Goal: Download file/media

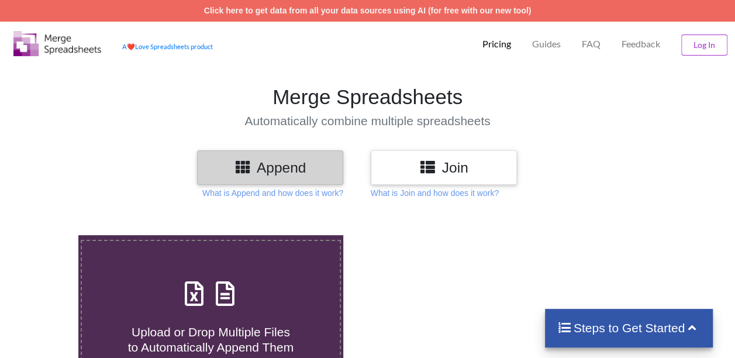
click at [444, 262] on div at bounding box center [524, 331] width 313 height 192
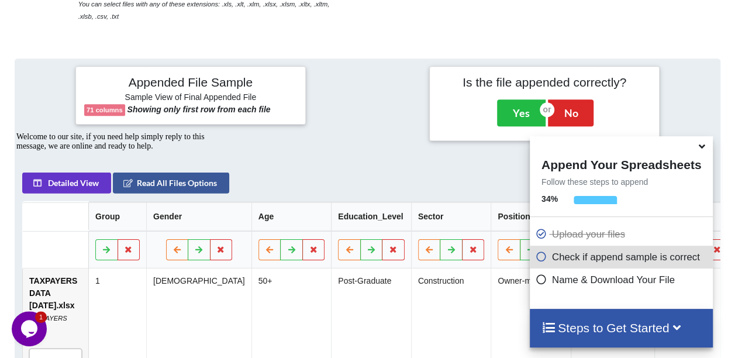
scroll to position [406, 0]
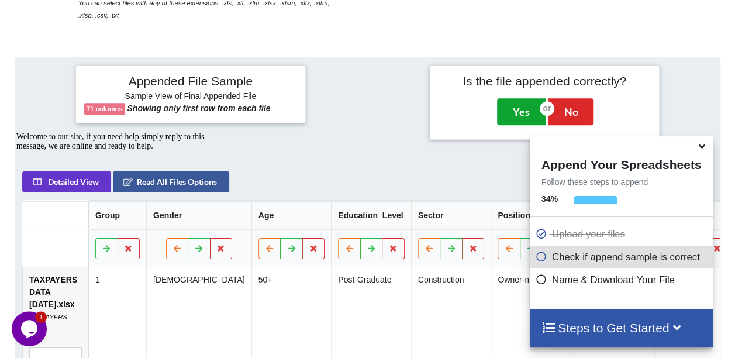
click at [519, 109] on button "Yes" at bounding box center [521, 111] width 49 height 27
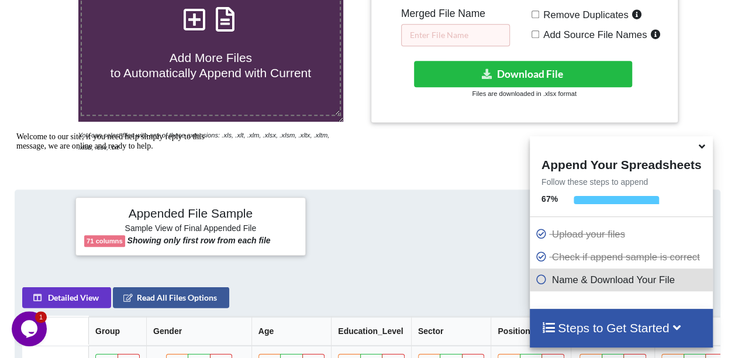
scroll to position [234, 0]
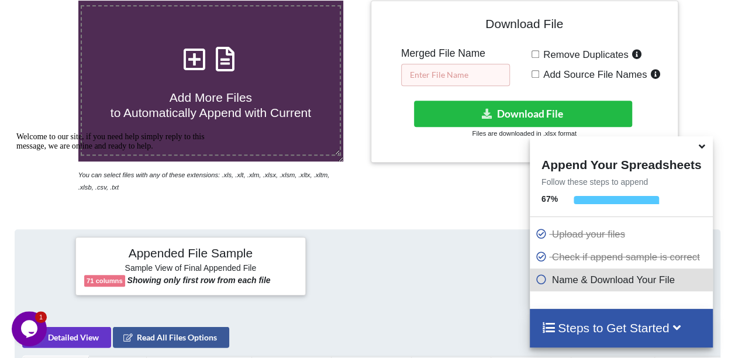
click at [475, 72] on input "text" at bounding box center [455, 75] width 109 height 22
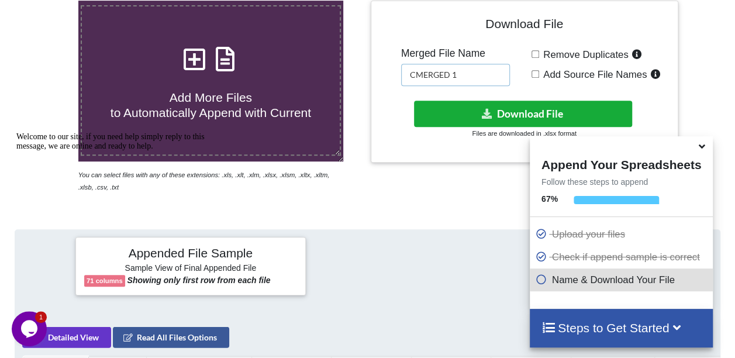
type input "CMERGED 1"
click at [512, 109] on button "Download File" at bounding box center [522, 114] width 217 height 26
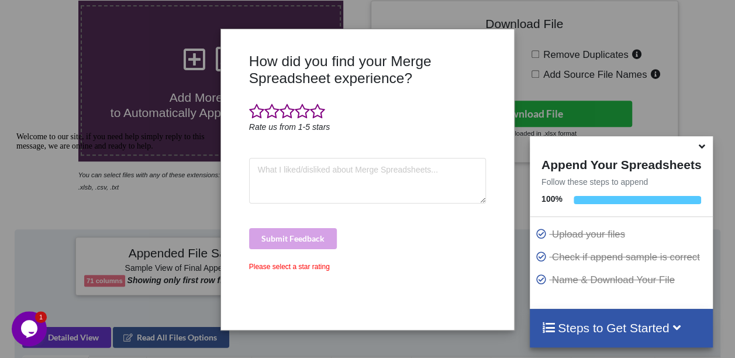
click at [317, 122] on icon "Rate us from 1-5 stars" at bounding box center [289, 126] width 81 height 9
click at [318, 113] on span at bounding box center [317, 111] width 15 height 16
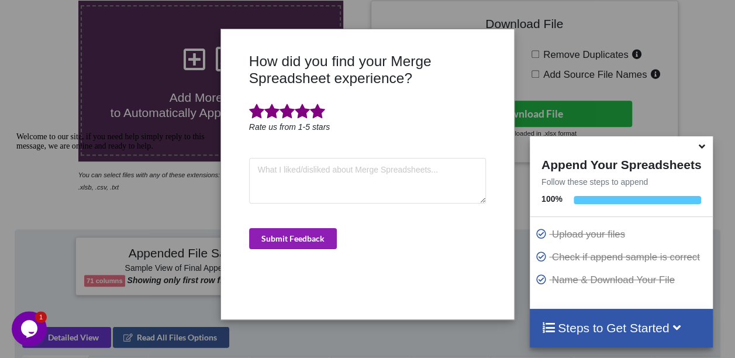
click at [300, 233] on button "Submit Feedback" at bounding box center [293, 238] width 88 height 21
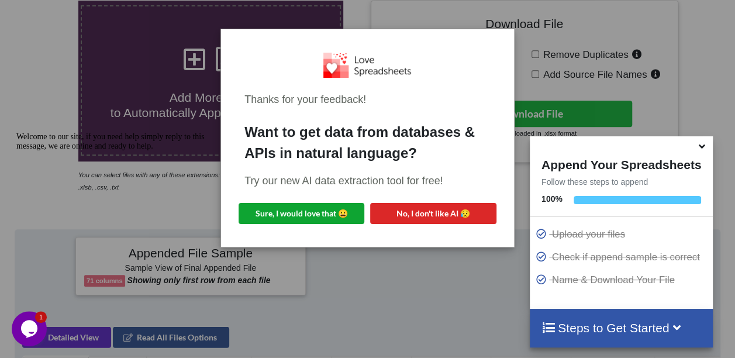
click at [324, 212] on button "Sure, I would love that 😀" at bounding box center [302, 213] width 126 height 21
click at [630, 25] on div "Thanks for your feedback! Want to get data from databases & APIs in natural lan…" at bounding box center [367, 179] width 735 height 358
click at [690, 39] on div "Thanks for your feedback! Want to get data from databases & APIs in natural lan…" at bounding box center [367, 179] width 735 height 358
click at [118, 151] on div "Welcome to our site, if you need help simply reply to this message, we are onli…" at bounding box center [121, 141] width 210 height 19
